Goal: Go to known website: Access a specific website the user already knows

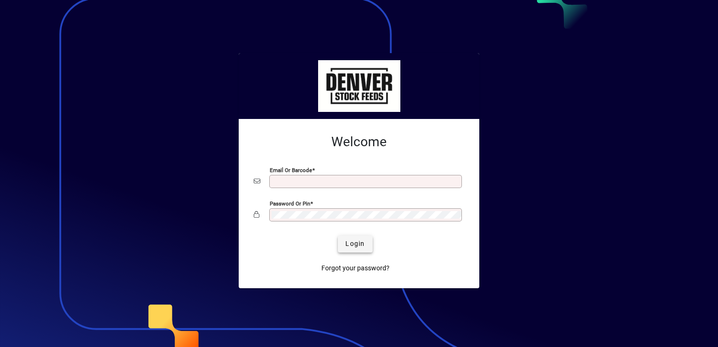
type input "**********"
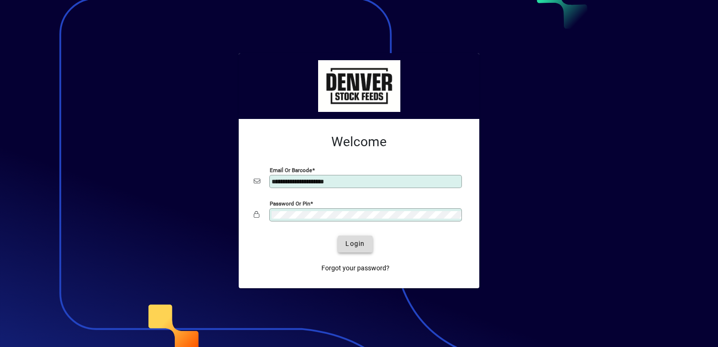
click at [355, 241] on span "Login" at bounding box center [354, 244] width 19 height 10
